Goal: Transaction & Acquisition: Purchase product/service

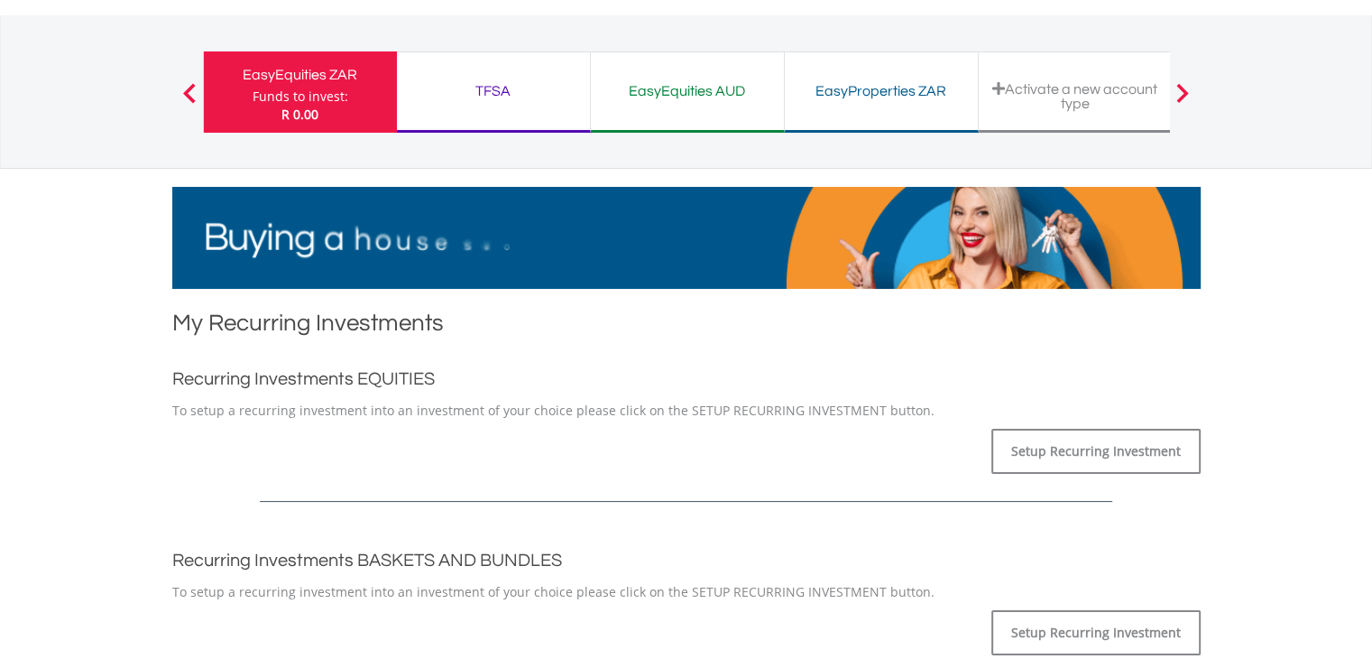
scroll to position [13, 0]
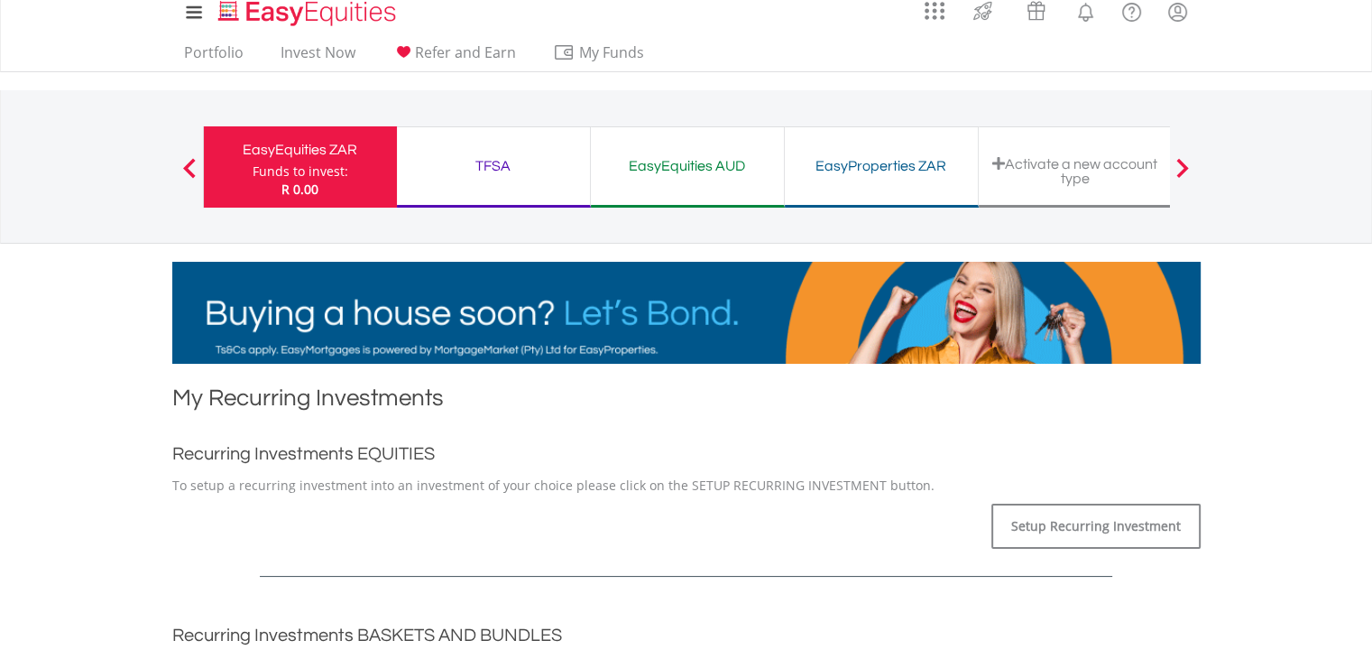
click at [492, 153] on div "TFSA" at bounding box center [493, 165] width 171 height 25
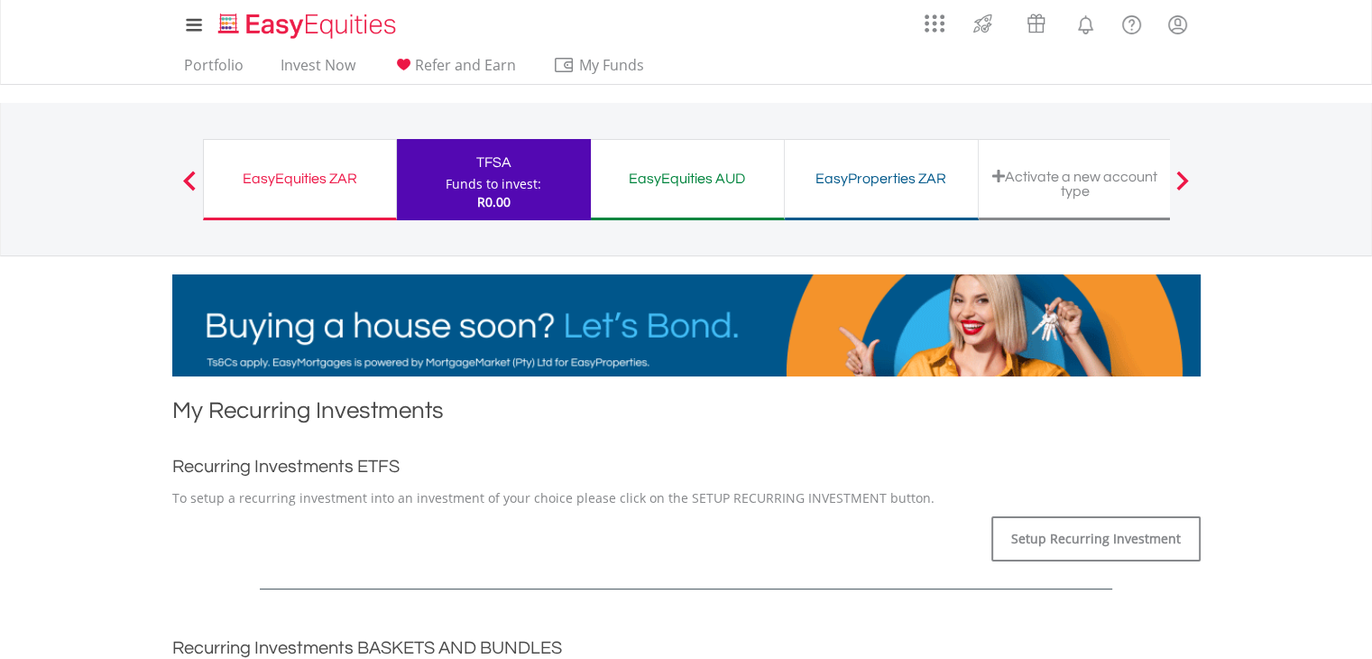
click at [892, 191] on div "EasyProperties ZAR Funds to invest: R0.00" at bounding box center [882, 179] width 194 height 81
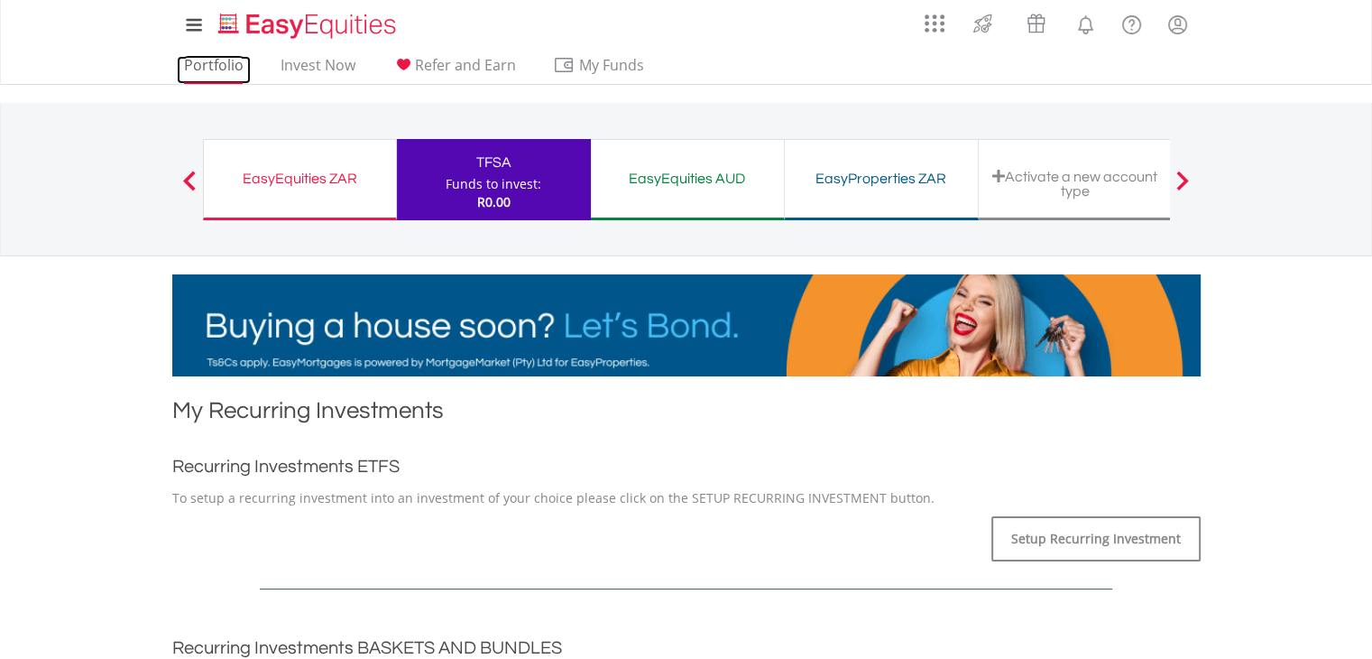
click at [213, 66] on link "Portfolio" at bounding box center [214, 70] width 74 height 28
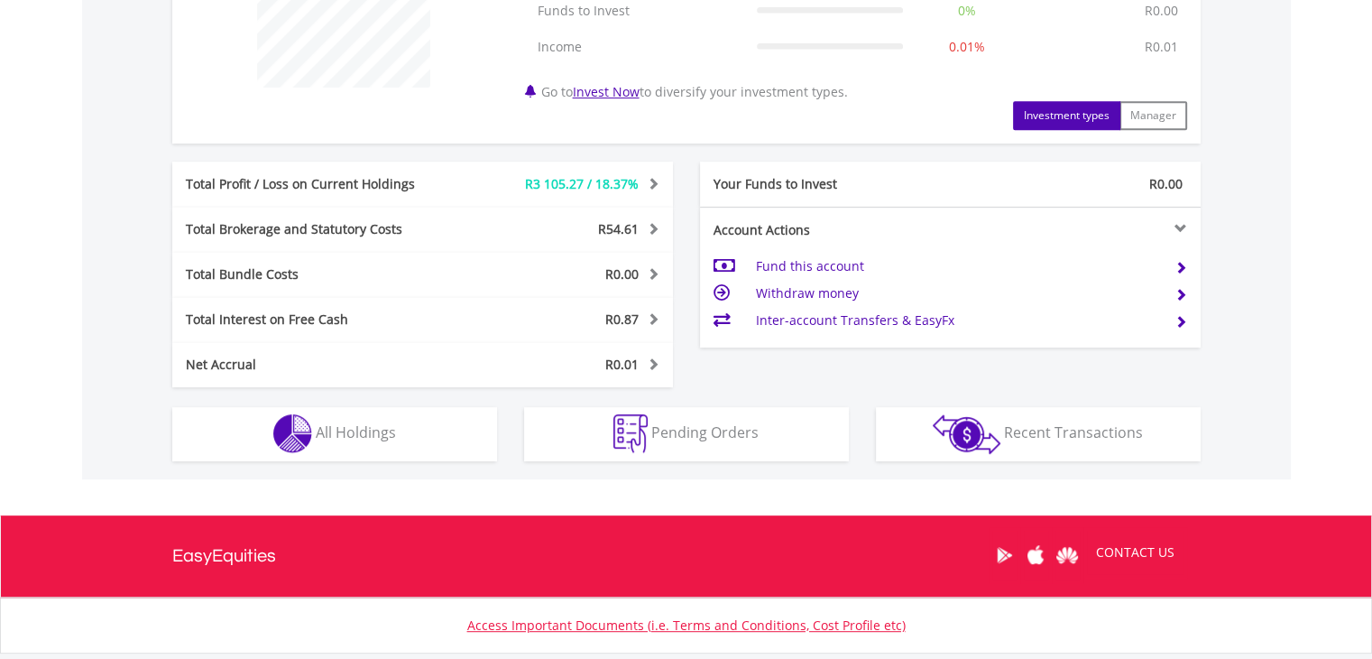
scroll to position [815, 0]
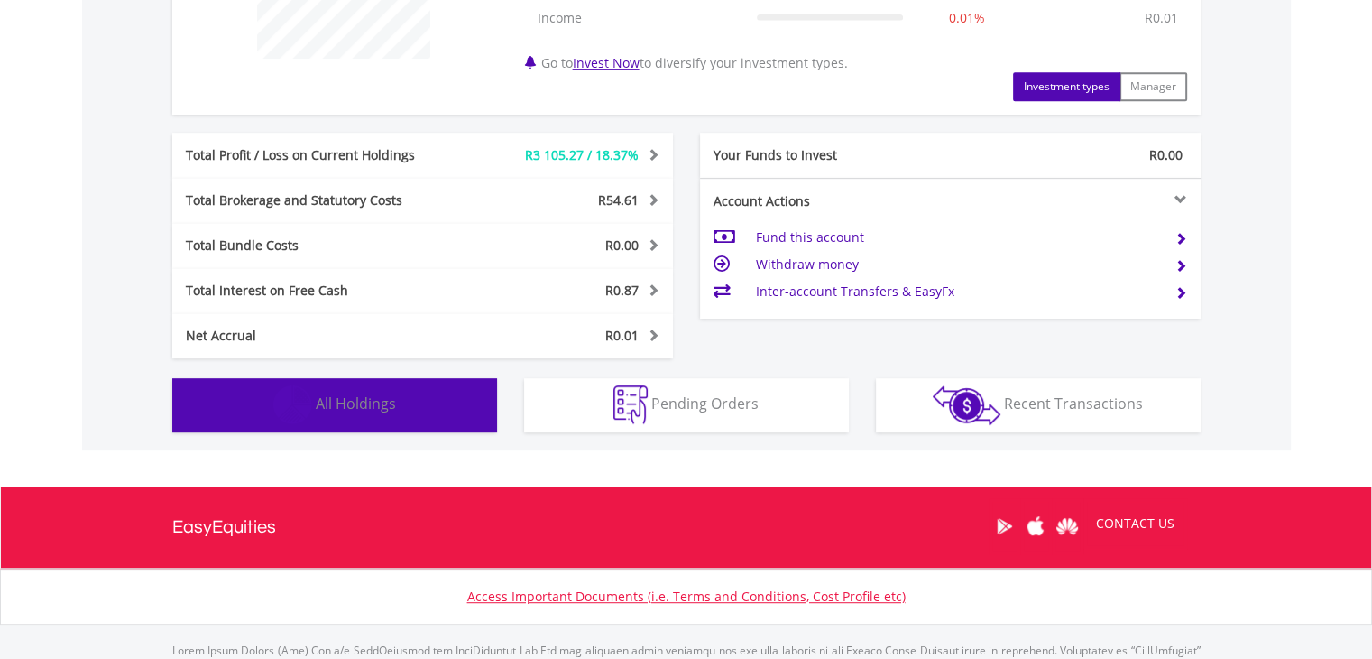
click at [395, 404] on button "Holdings All Holdings" at bounding box center [334, 405] width 325 height 54
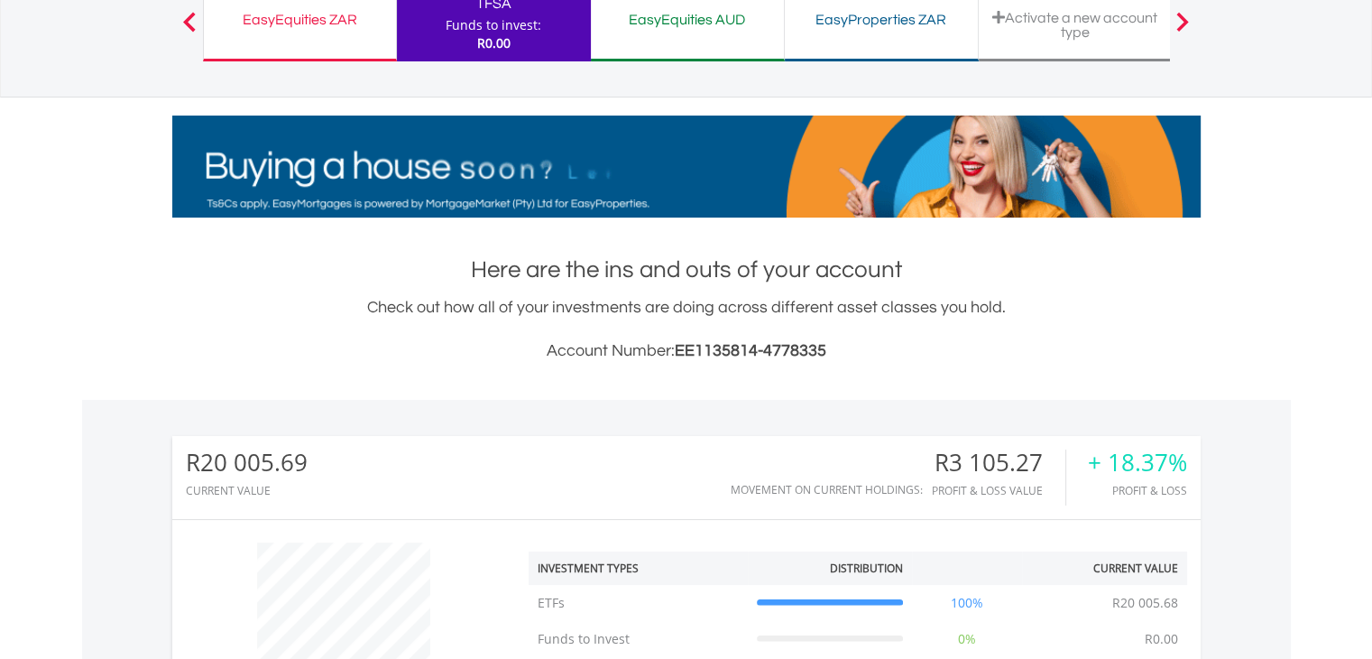
scroll to position [0, 0]
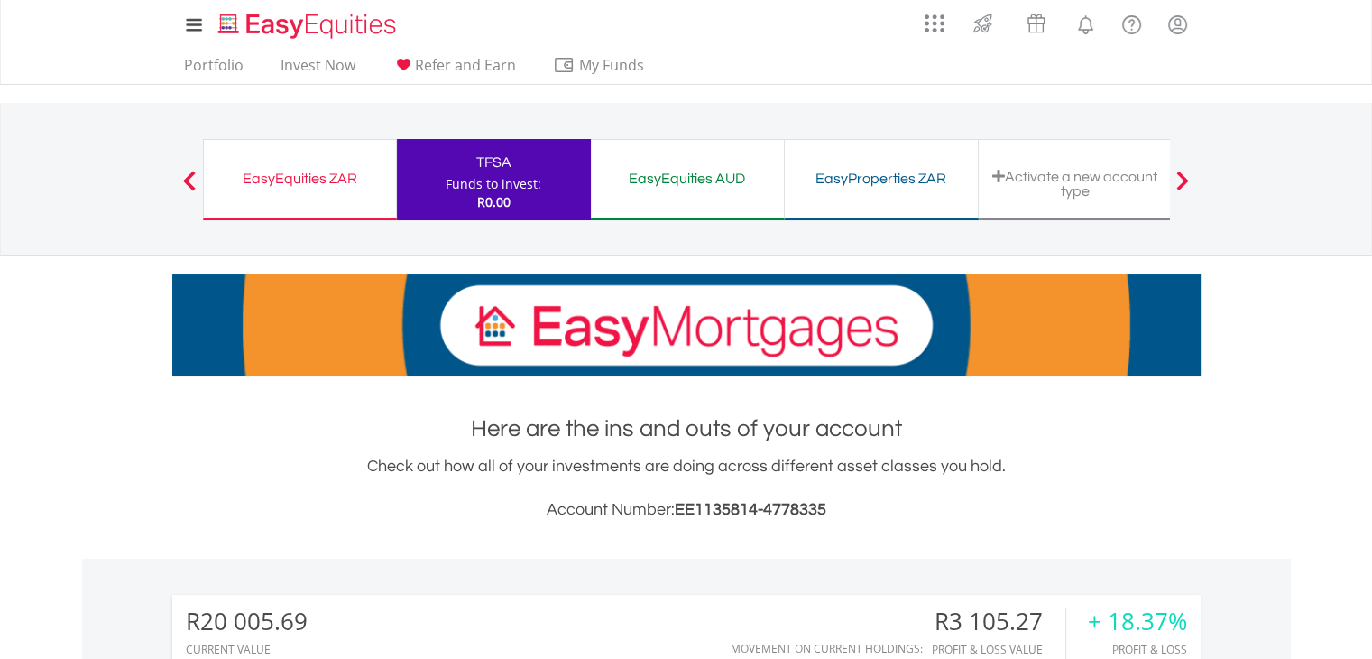
click at [284, 184] on div "EasyEquities ZAR" at bounding box center [300, 178] width 170 height 25
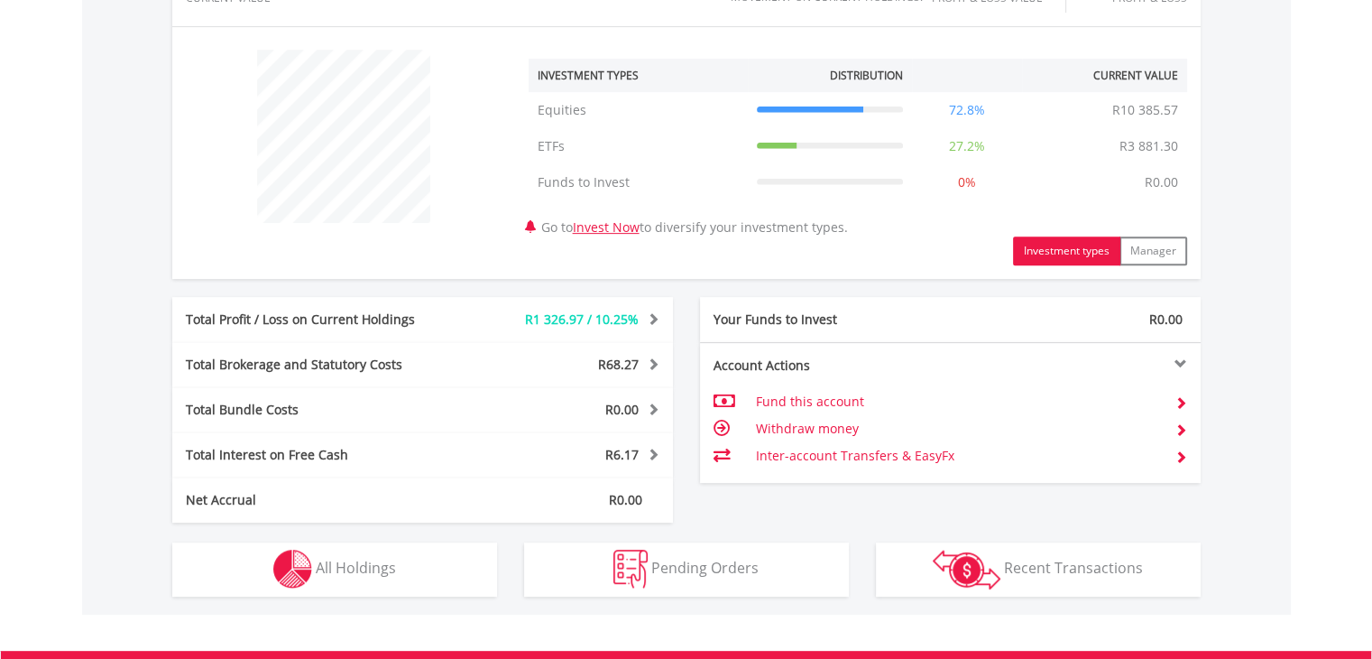
scroll to position [696, 0]
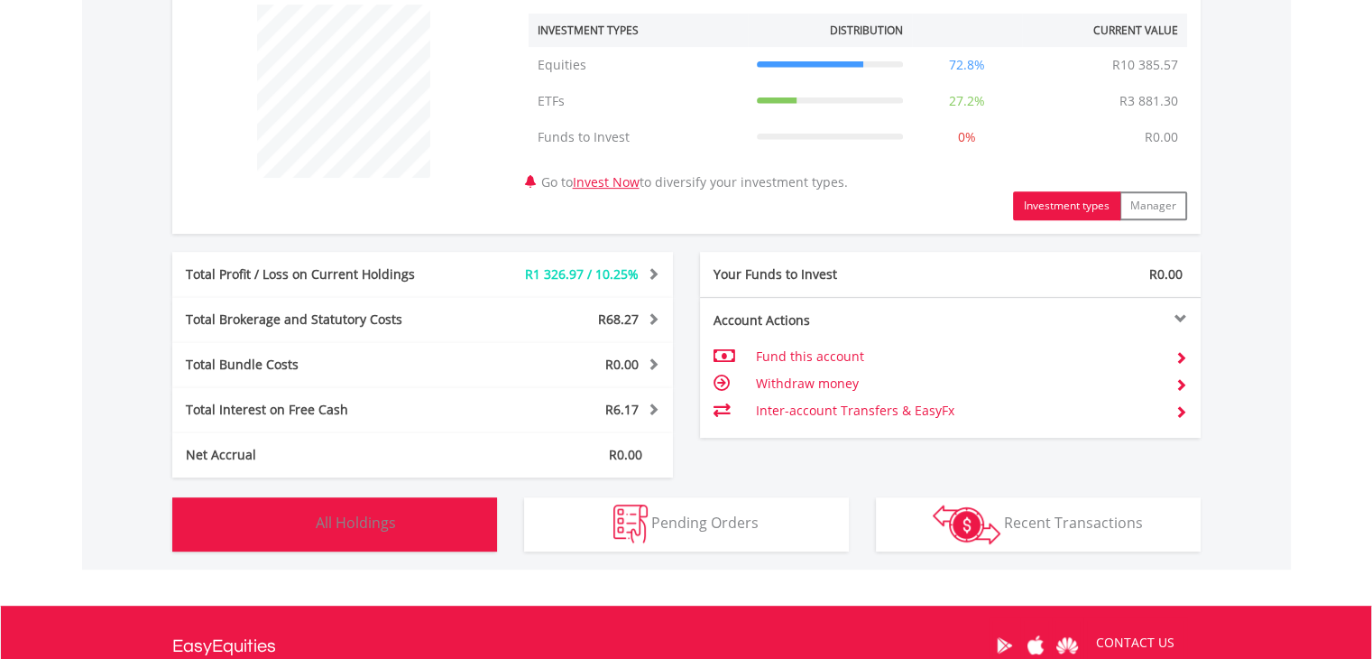
click at [331, 532] on button "Holdings All Holdings" at bounding box center [334, 524] width 325 height 54
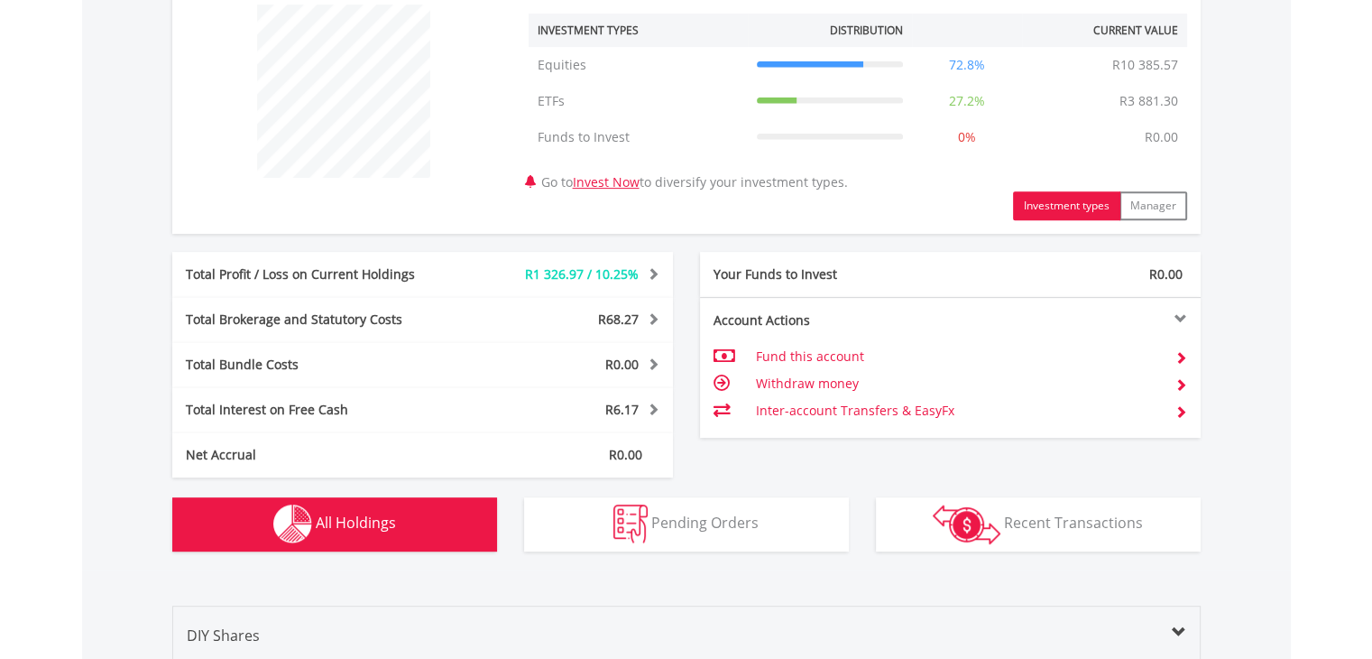
scroll to position [1300, 0]
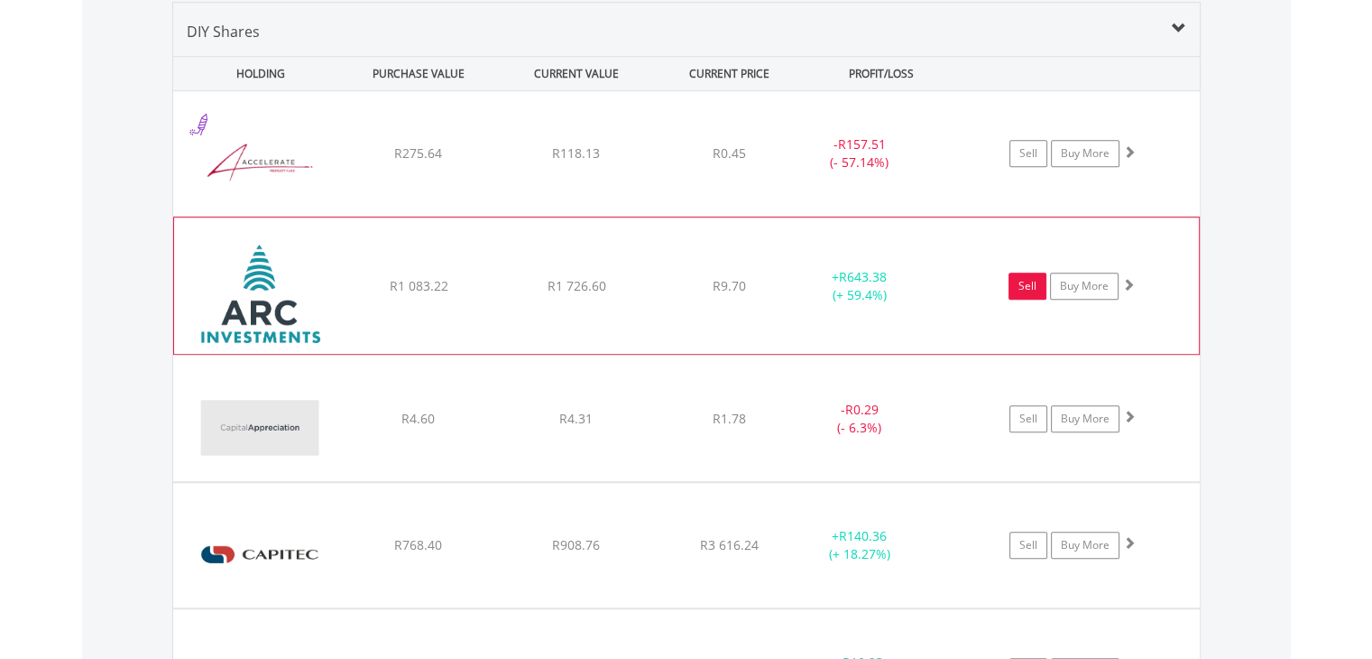
click at [1029, 282] on link "Sell" at bounding box center [1028, 285] width 38 height 27
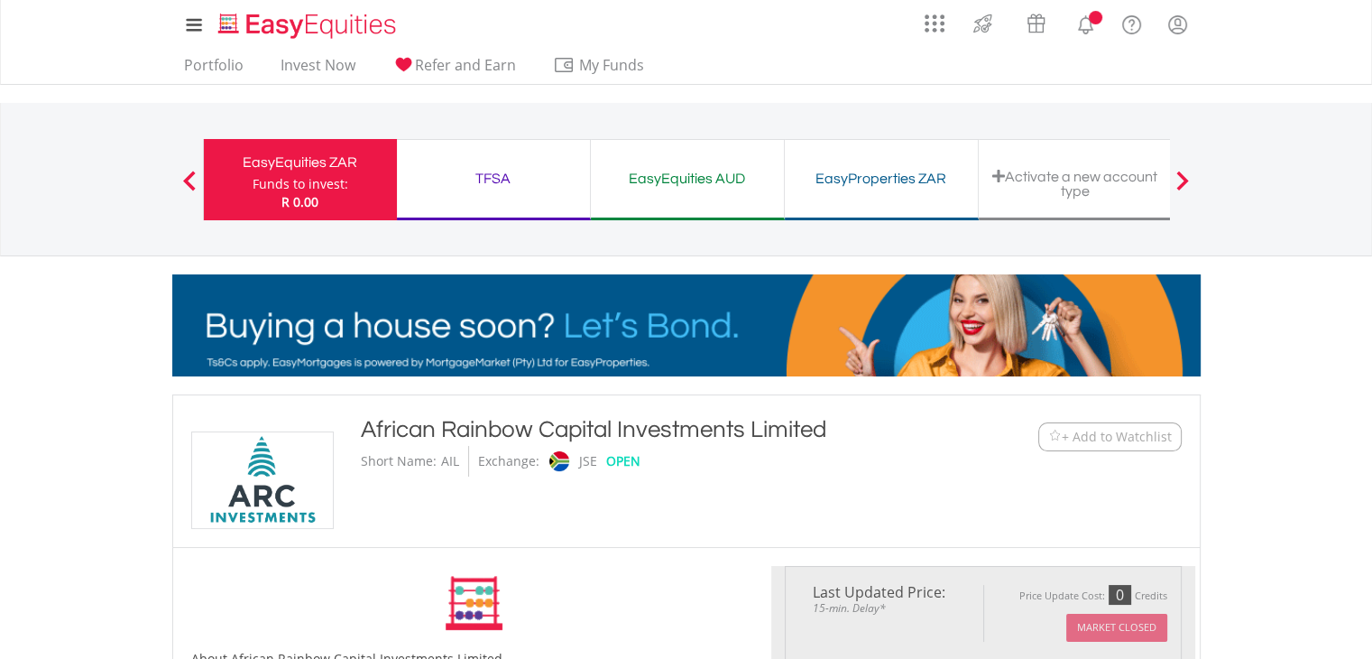
type input "*******"
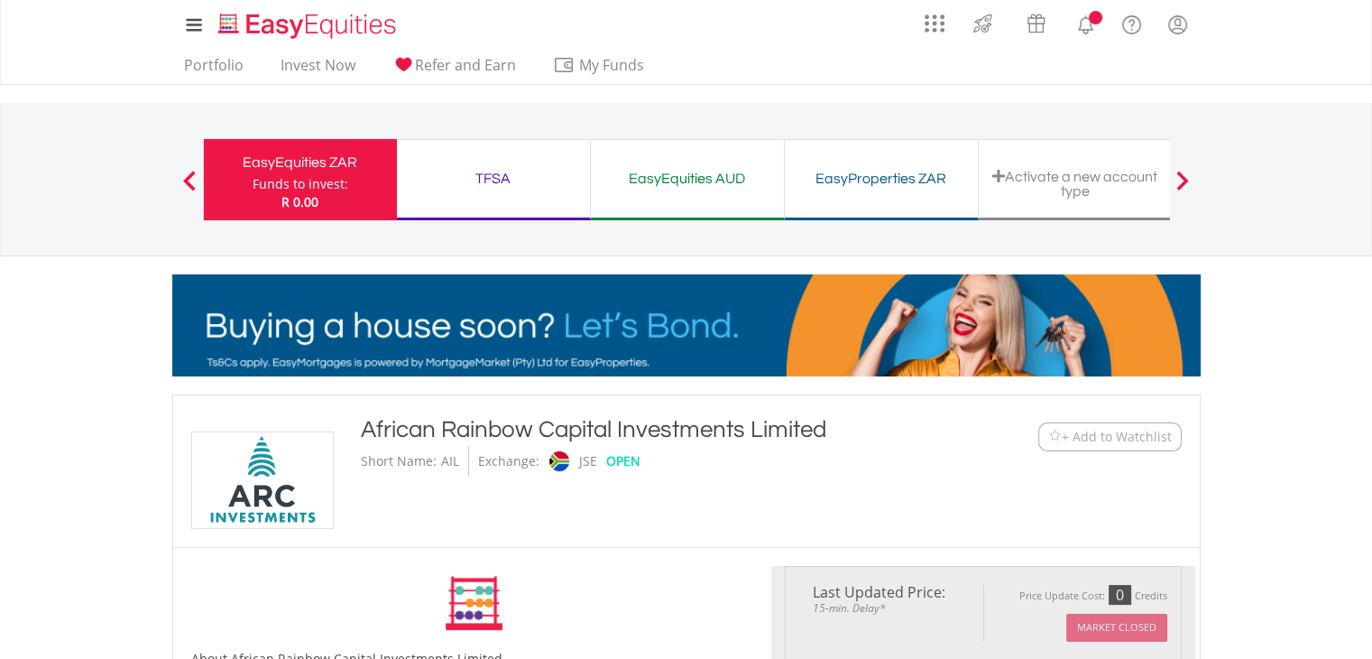
type input "******"
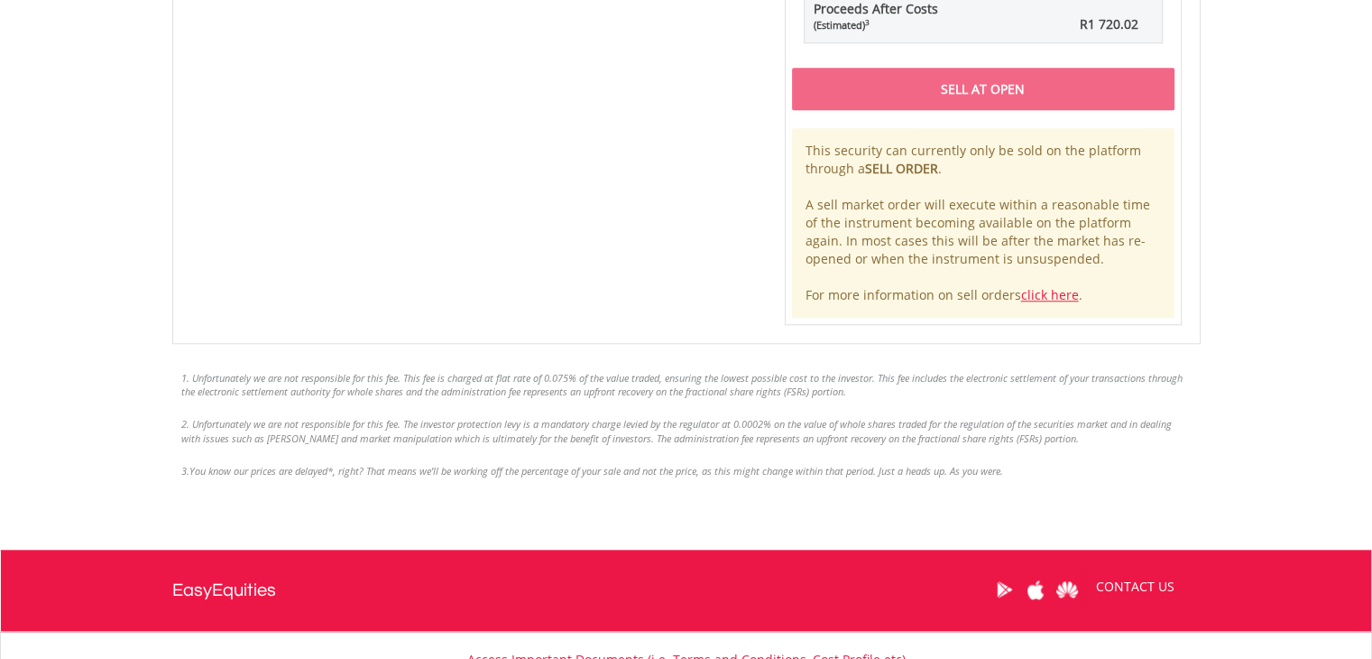
scroll to position [1544, 0]
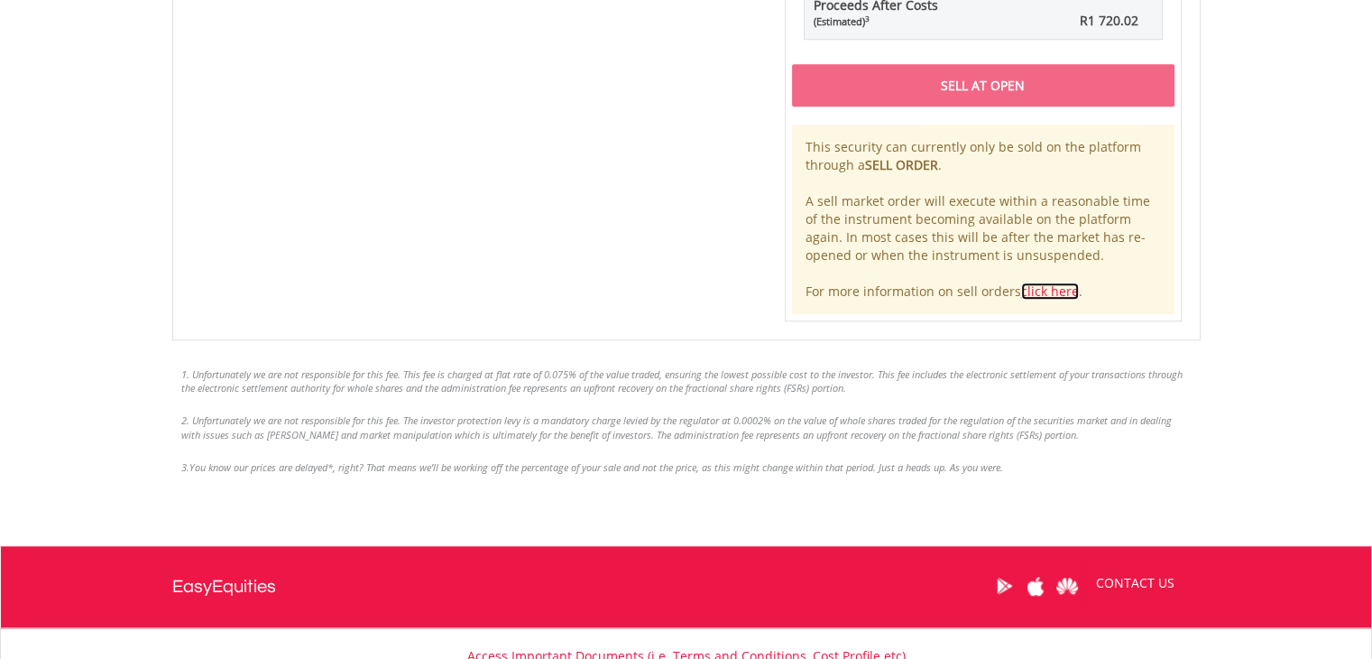
click at [1038, 287] on link "click here" at bounding box center [1050, 290] width 58 height 17
